Goal: Task Accomplishment & Management: Manage account settings

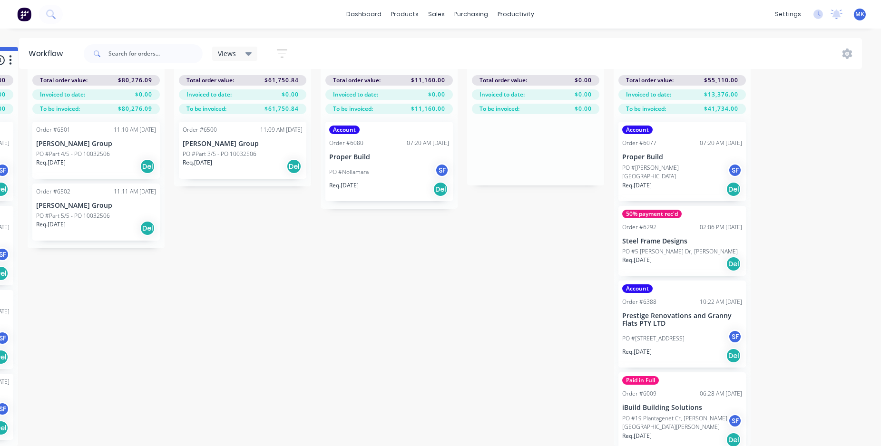
scroll to position [5, 0]
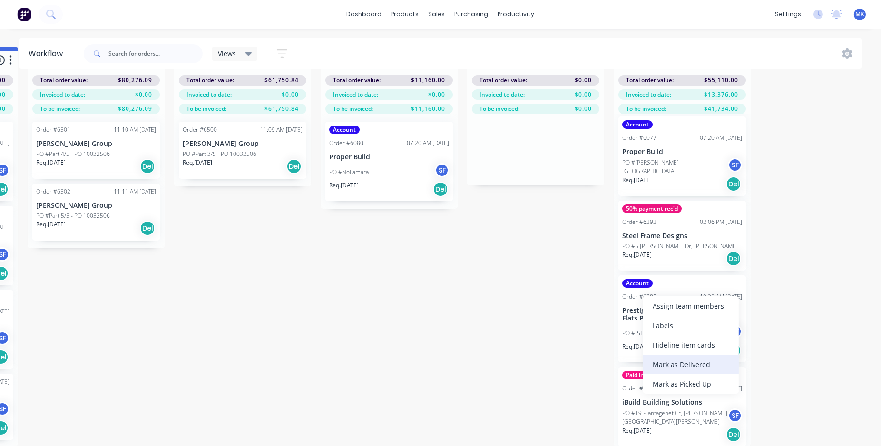
click at [684, 364] on div "Mark as Delivered" at bounding box center [691, 365] width 96 height 20
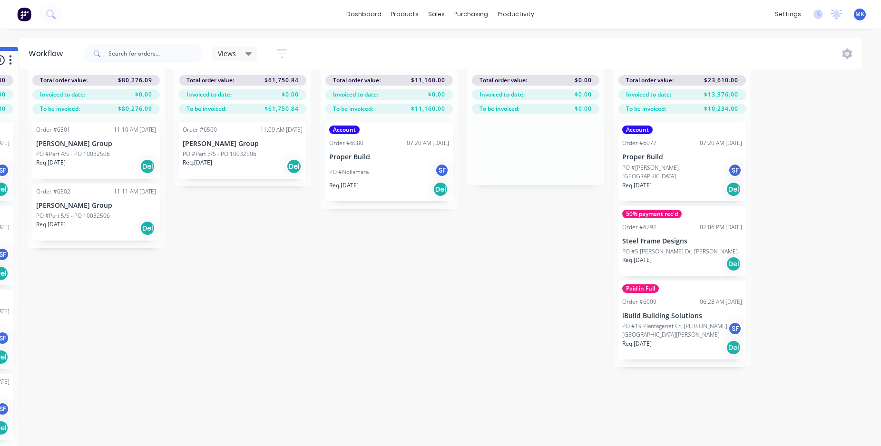
scroll to position [0, 0]
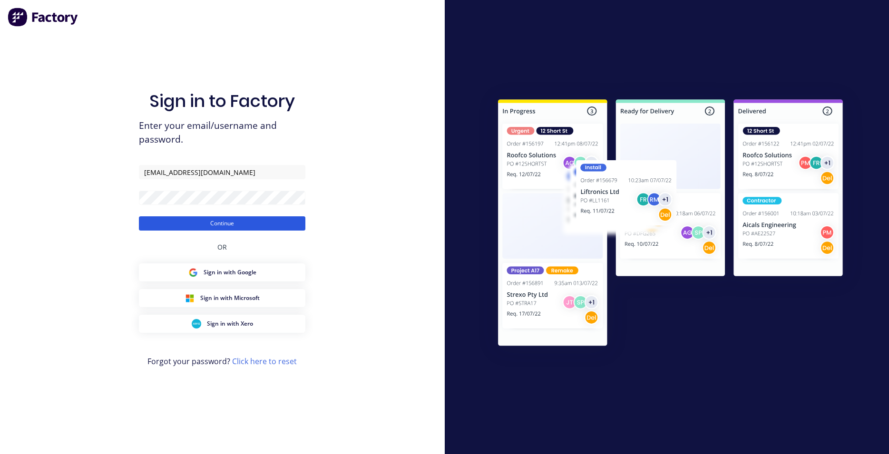
click at [227, 220] on button "Continue" at bounding box center [222, 224] width 167 height 14
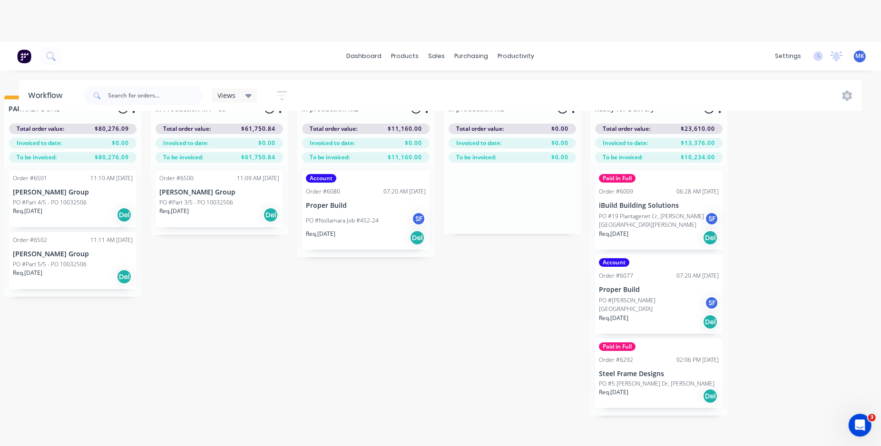
scroll to position [0, 1482]
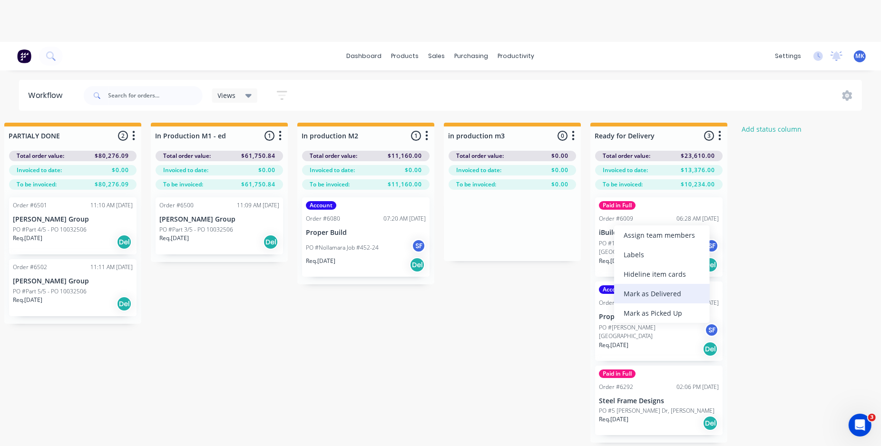
click at [640, 292] on div "Mark as Delivered" at bounding box center [662, 294] width 96 height 20
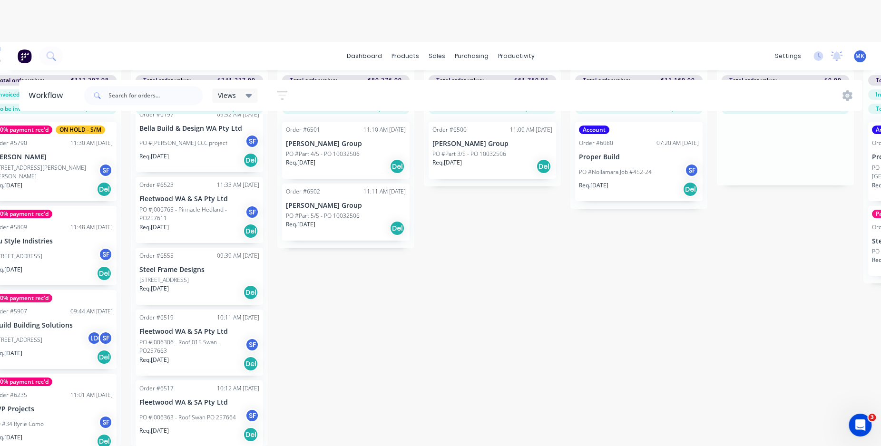
scroll to position [84, 1209]
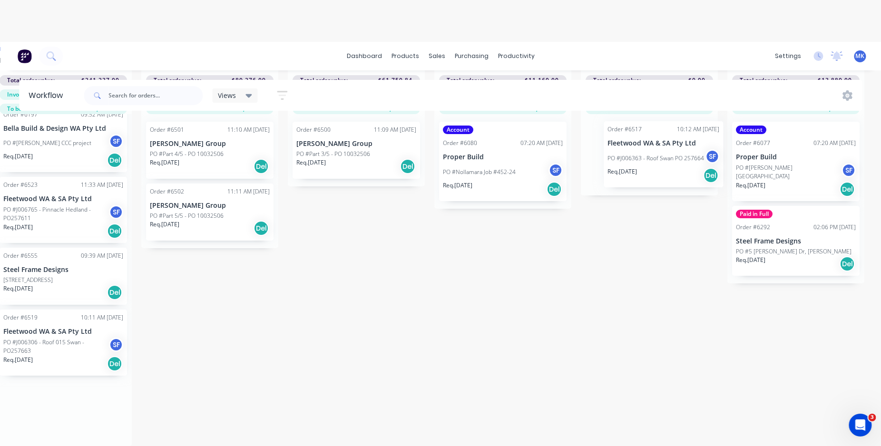
drag, startPoint x: 177, startPoint y: 420, endPoint x: 647, endPoint y: 168, distance: 533.5
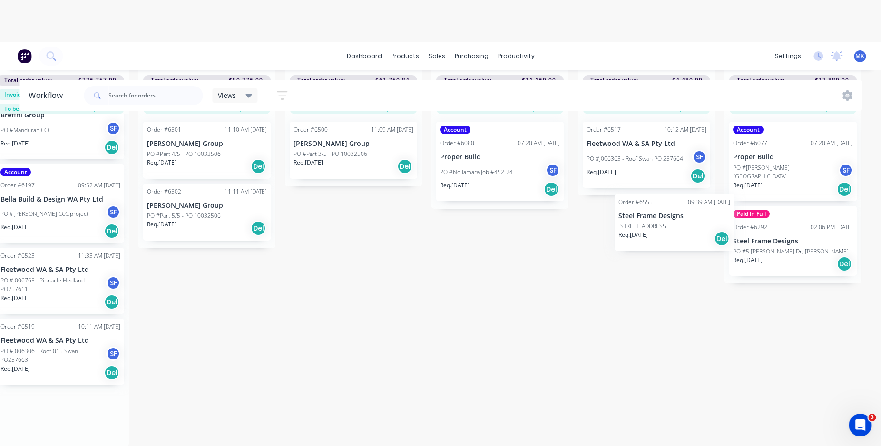
scroll to position [84, 1351]
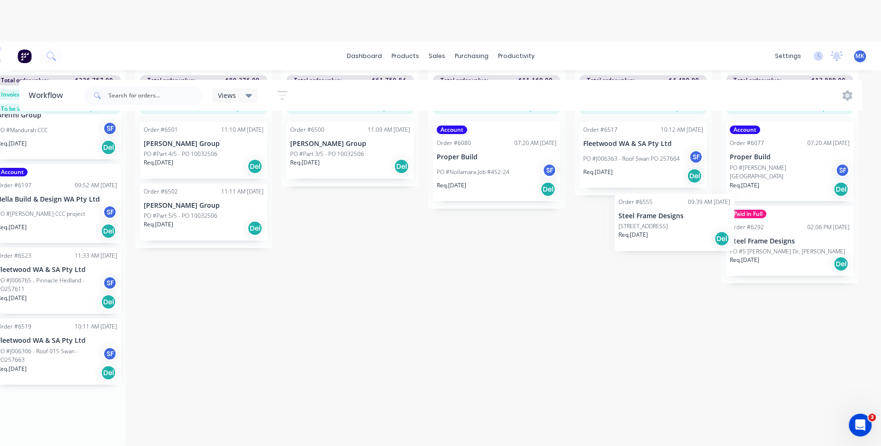
drag, startPoint x: 40, startPoint y: 344, endPoint x: 646, endPoint y: 225, distance: 617.9
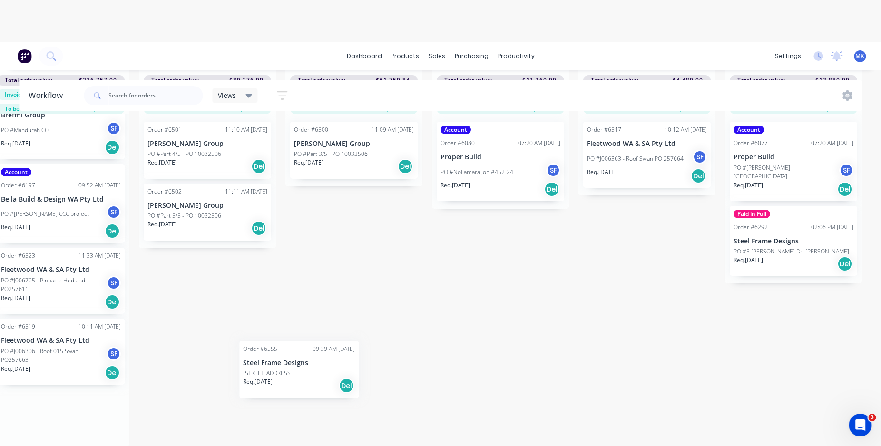
scroll to position [84, 1346]
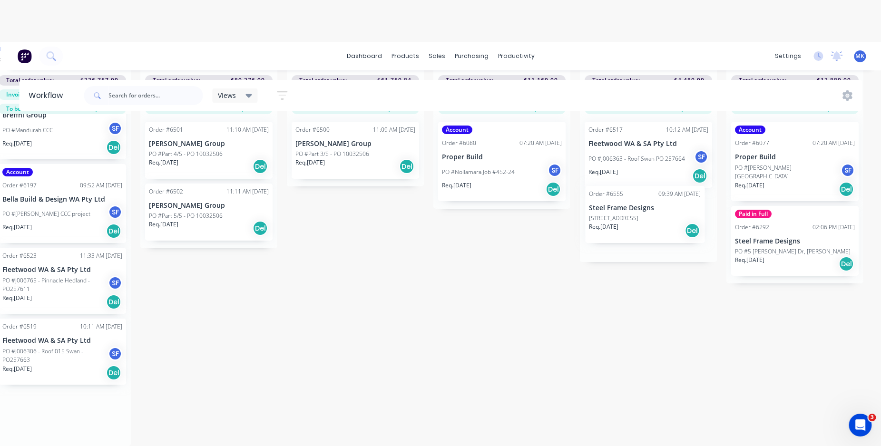
drag, startPoint x: 33, startPoint y: 343, endPoint x: 630, endPoint y: 218, distance: 609.7
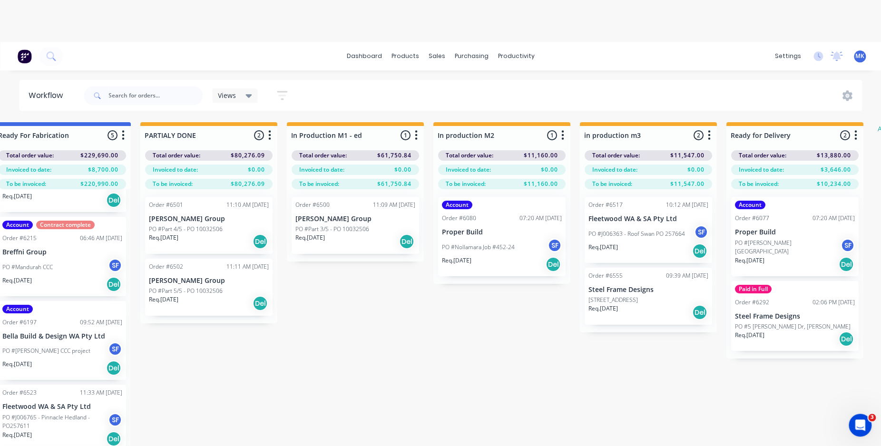
scroll to position [0, 1346]
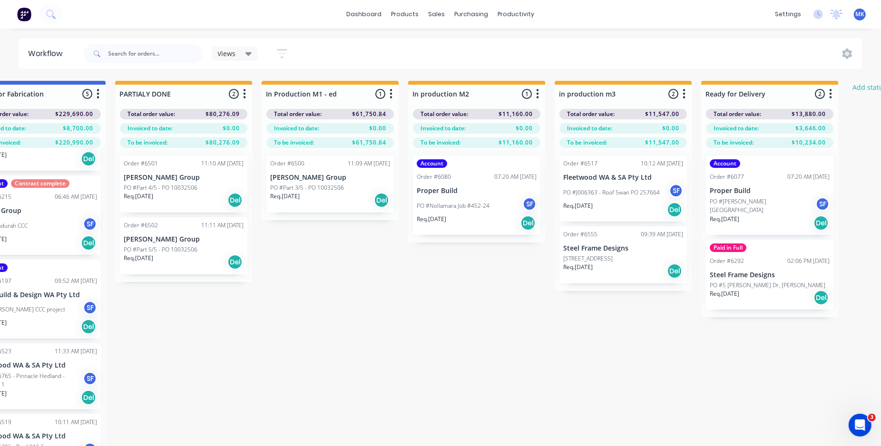
scroll to position [0, 1364]
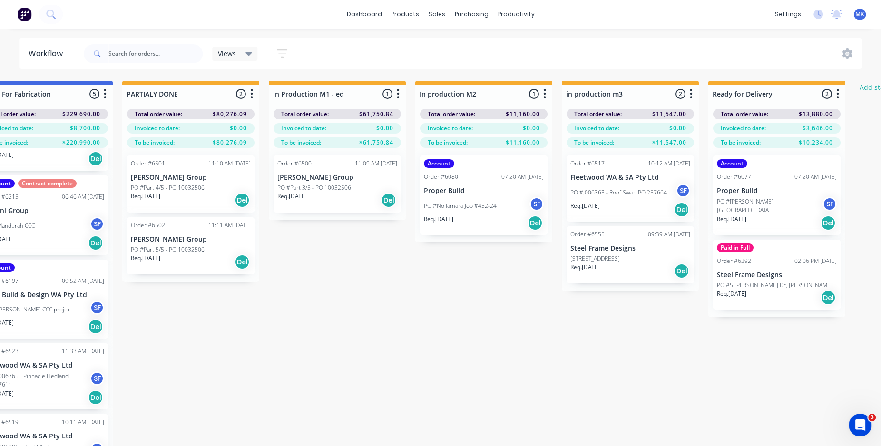
click at [755, 179] on div "Order #6077 07:20 AM [DATE]" at bounding box center [777, 177] width 120 height 9
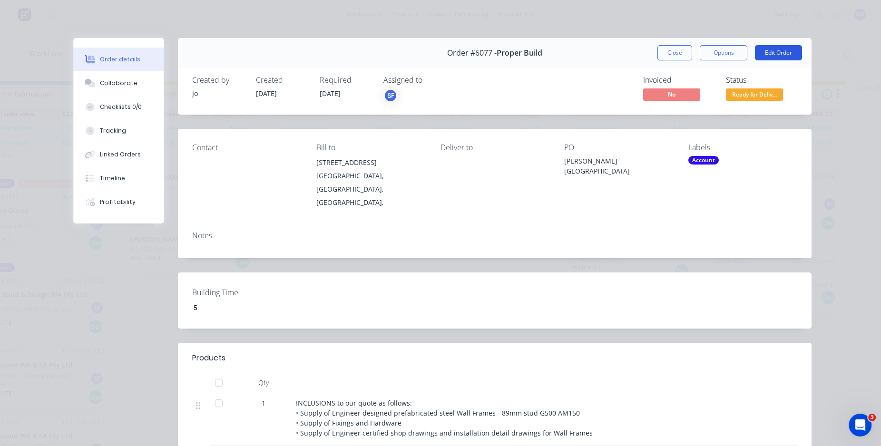
click at [772, 50] on button "Edit Order" at bounding box center [778, 52] width 47 height 15
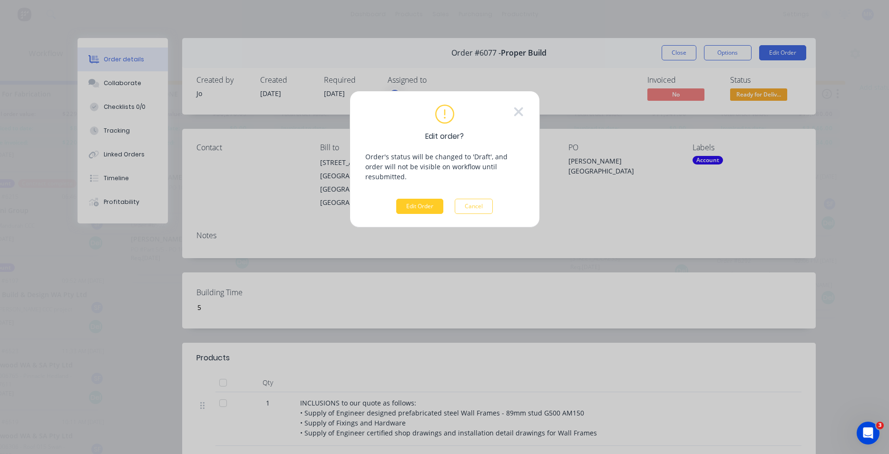
click at [430, 199] on button "Edit Order" at bounding box center [419, 206] width 47 height 15
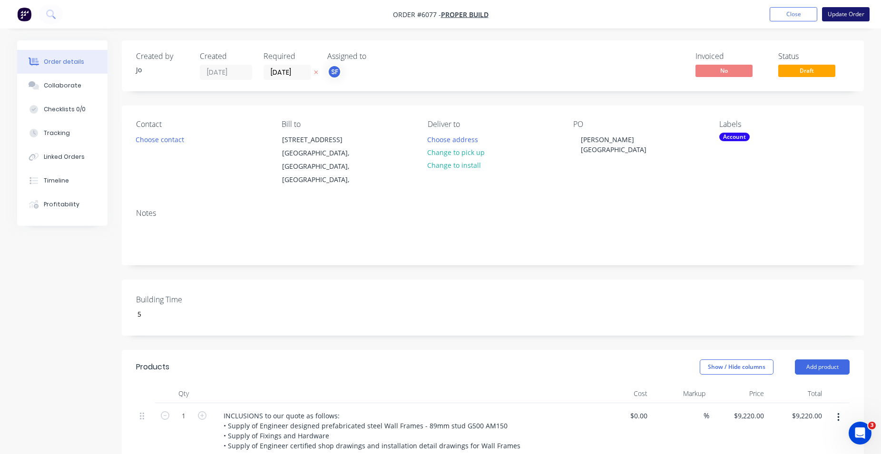
click at [843, 14] on button "Update Order" at bounding box center [846, 14] width 48 height 14
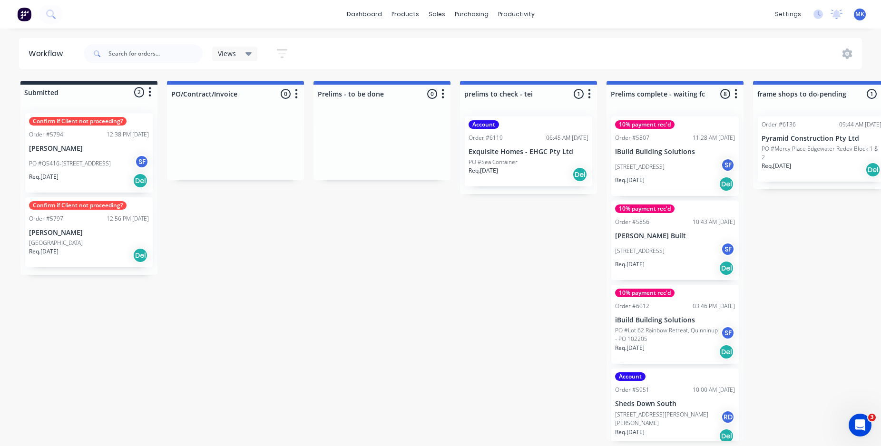
scroll to position [64, 0]
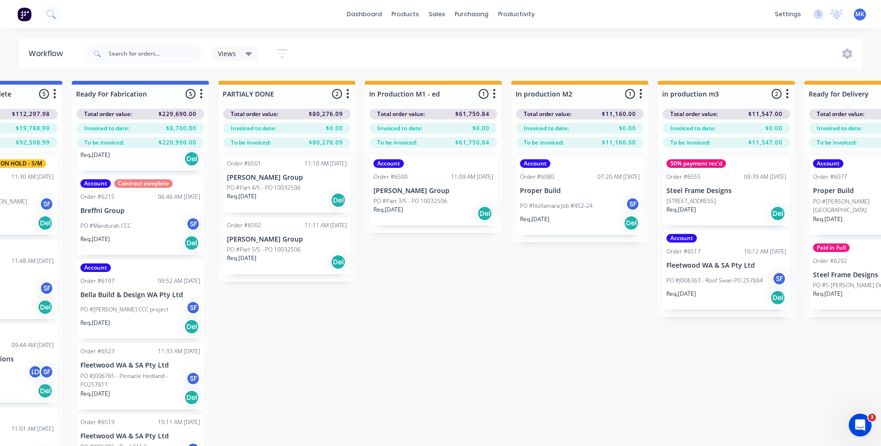
scroll to position [42, 1268]
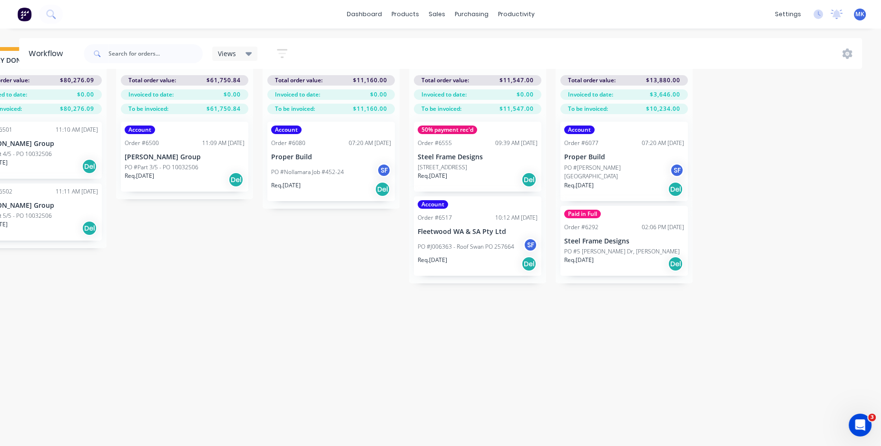
scroll to position [42, 1481]
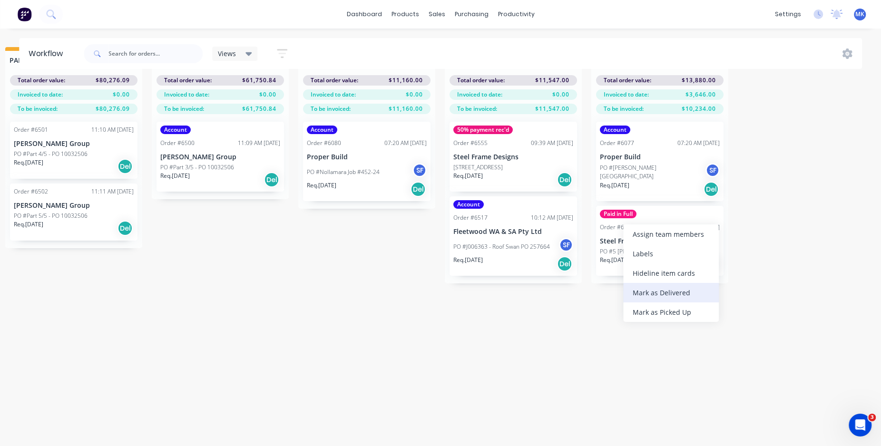
click at [666, 291] on div "Mark as Delivered" at bounding box center [671, 293] width 96 height 20
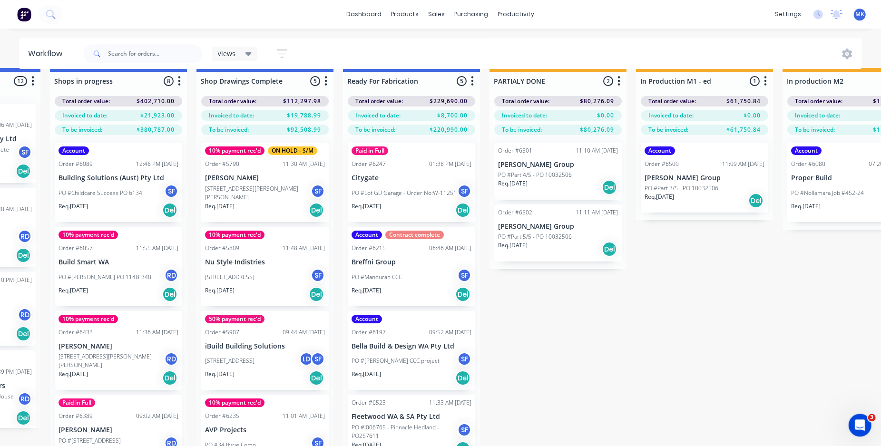
scroll to position [0, 997]
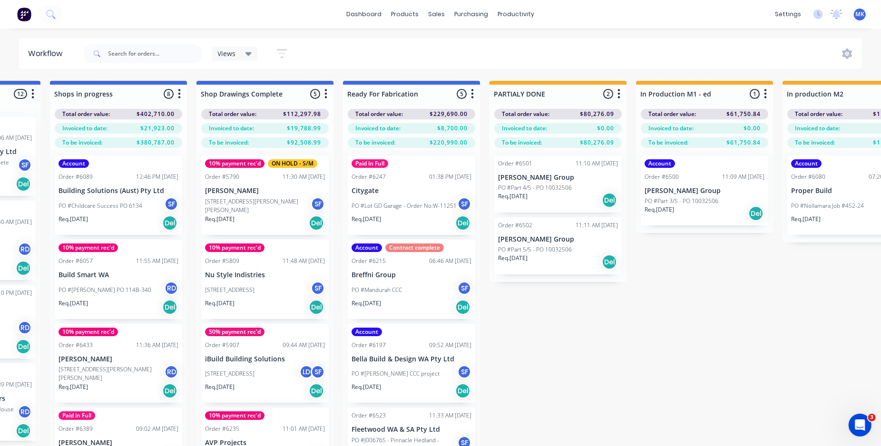
click at [325, 94] on icon "button" at bounding box center [326, 94] width 2 height 10
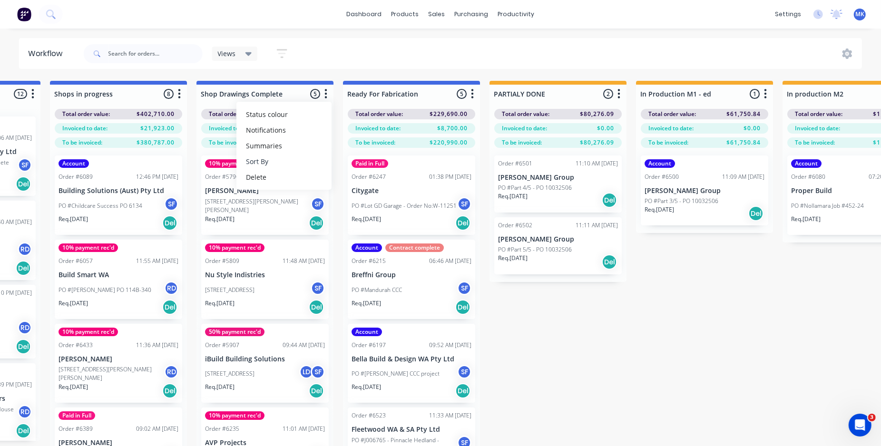
click at [277, 155] on button "Sort By" at bounding box center [284, 162] width 95 height 16
click at [364, 182] on date "Required date" at bounding box center [381, 182] width 95 height 16
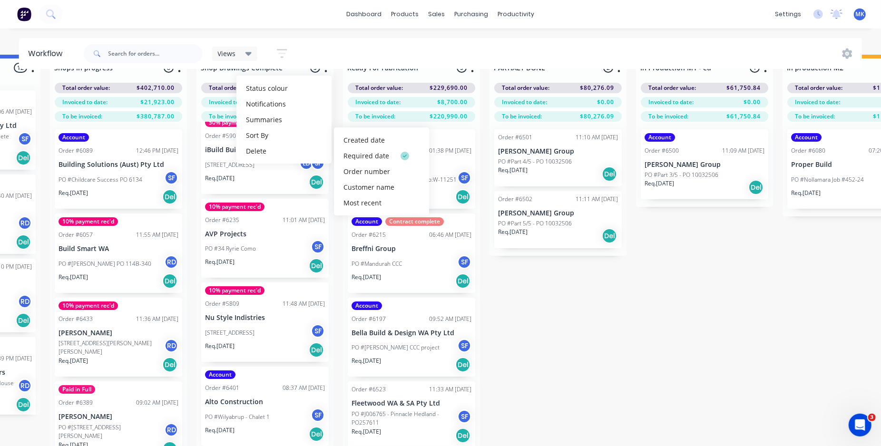
scroll to position [42, 997]
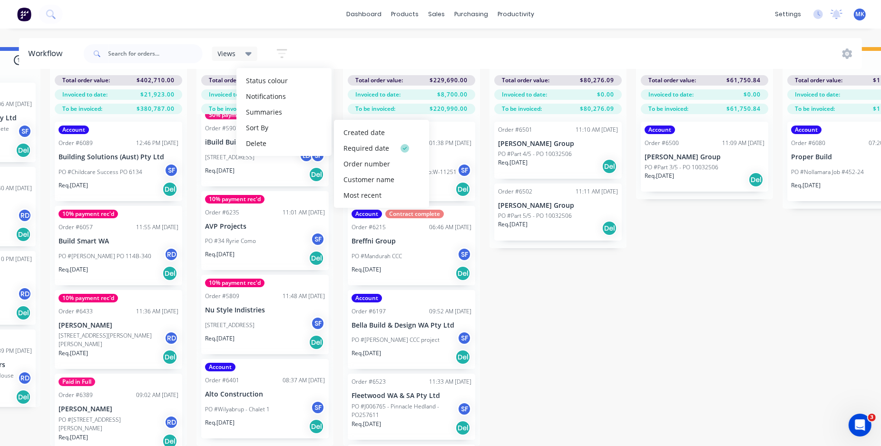
click at [543, 328] on div "Submitted 2 Status colour #273444 hex #273444 Save Cancel Summaries Total order…" at bounding box center [203, 246] width 2415 height 399
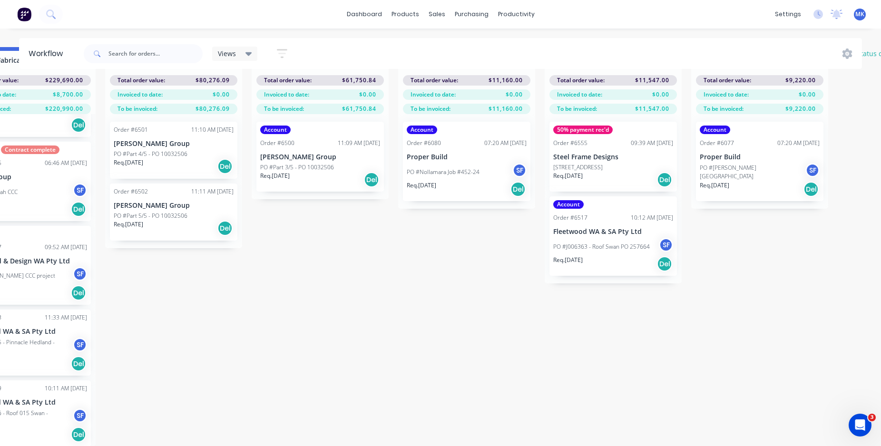
scroll to position [42, 1375]
